Goal: Book appointment/travel/reservation

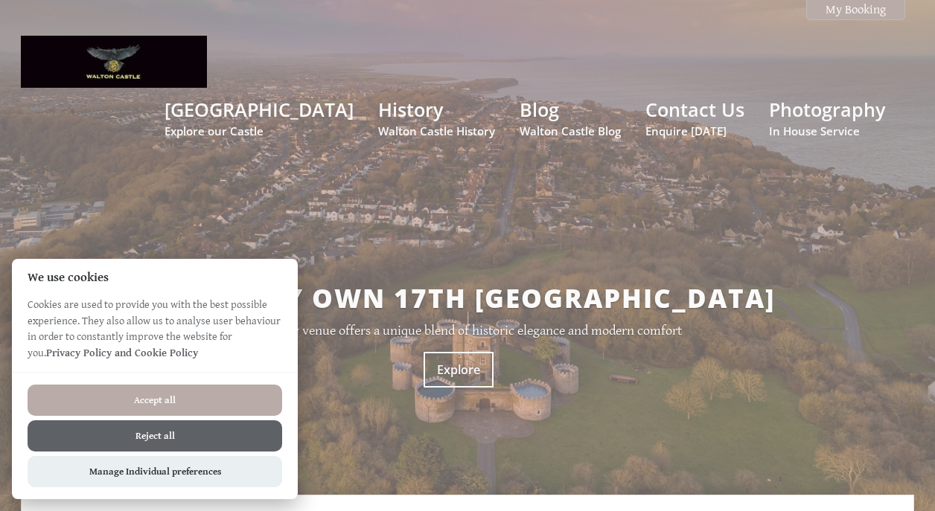
click at [195, 386] on button "Accept all" at bounding box center [155, 400] width 255 height 31
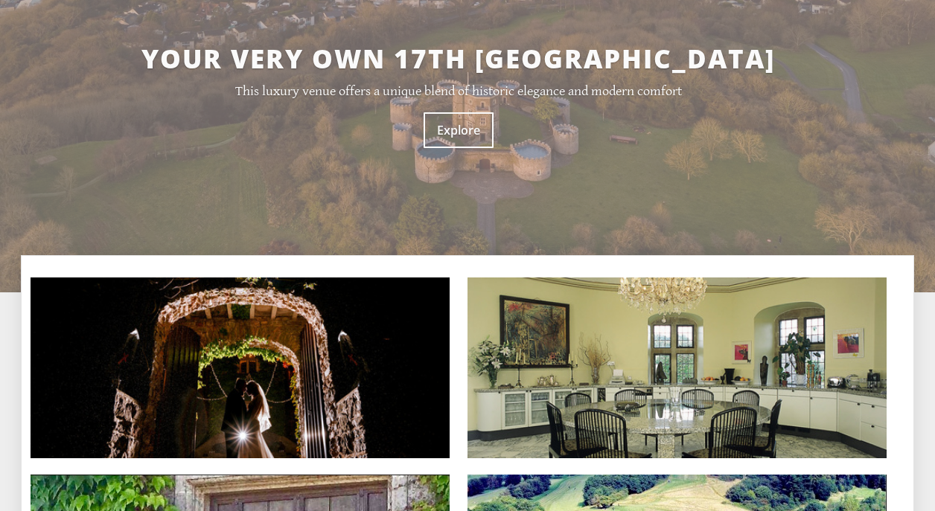
scroll to position [298, 0]
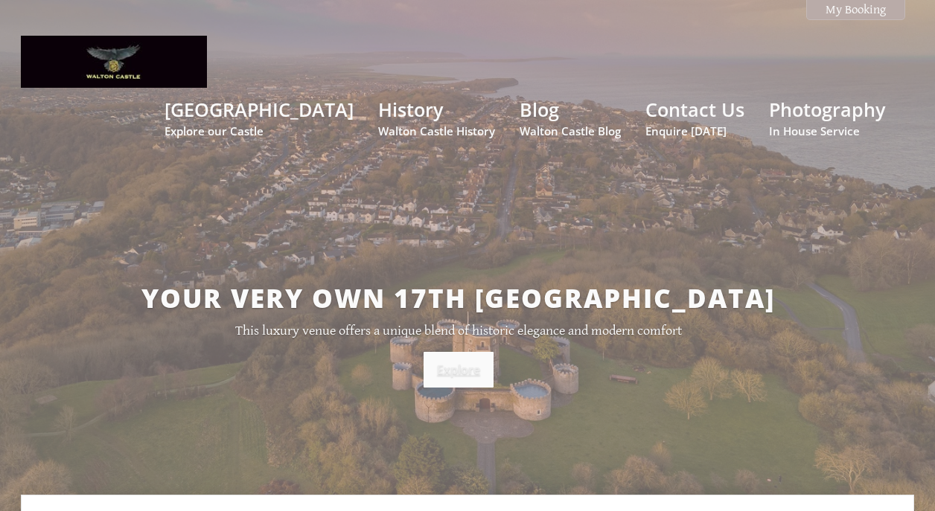
click at [469, 352] on link "Explore" at bounding box center [459, 370] width 70 height 36
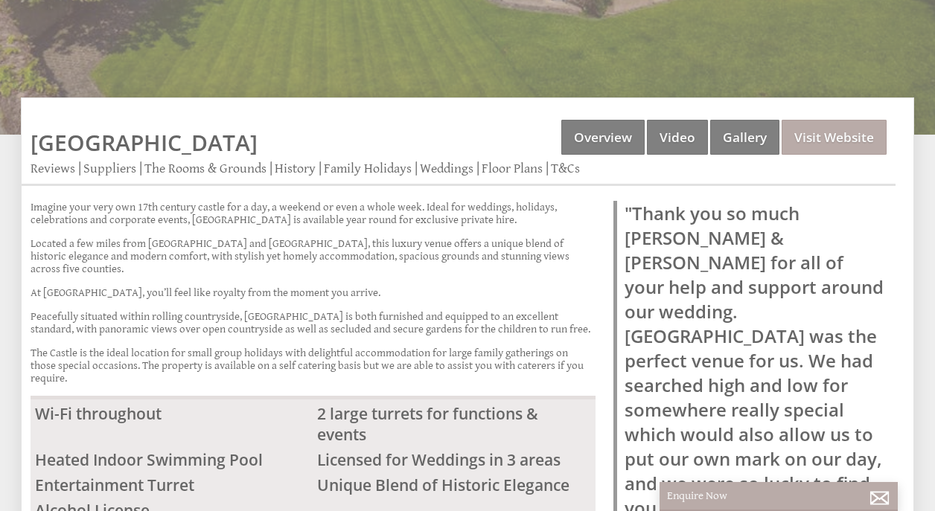
scroll to position [372, 0]
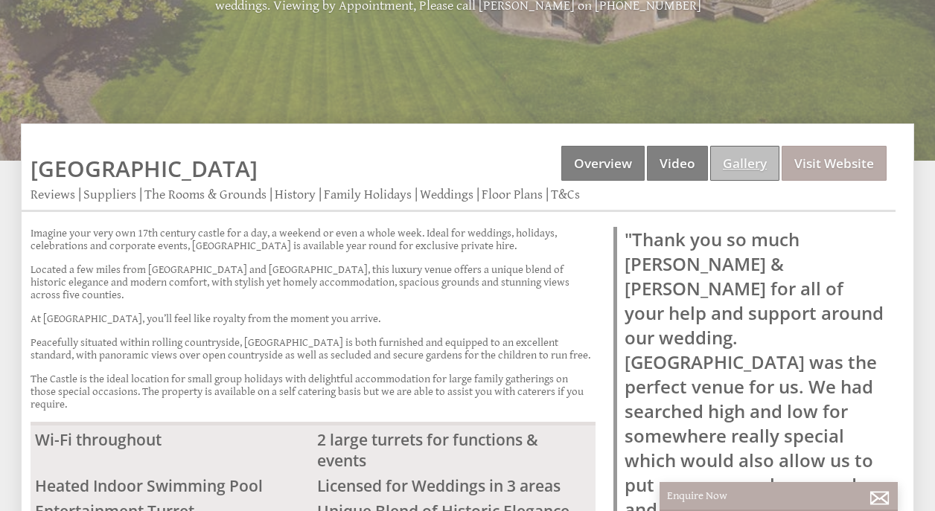
click at [758, 146] on link "Gallery" at bounding box center [744, 163] width 69 height 35
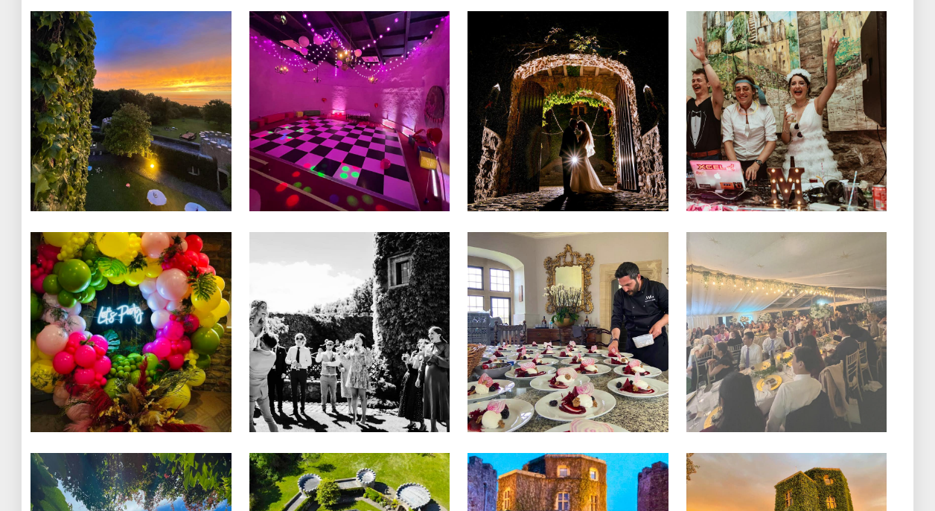
scroll to position [3945, 0]
